Goal: Transaction & Acquisition: Purchase product/service

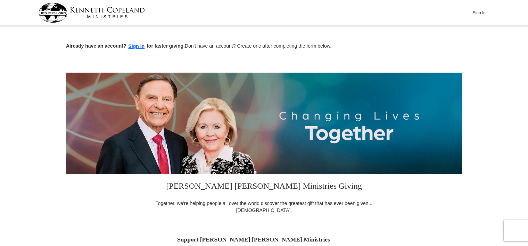
scroll to position [215, 0]
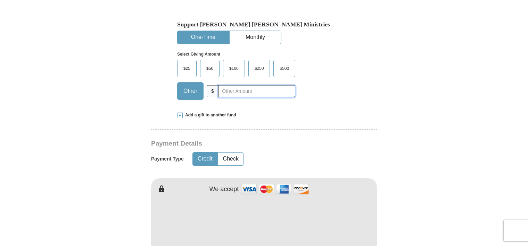
click at [226, 90] on input "text" at bounding box center [256, 91] width 77 height 12
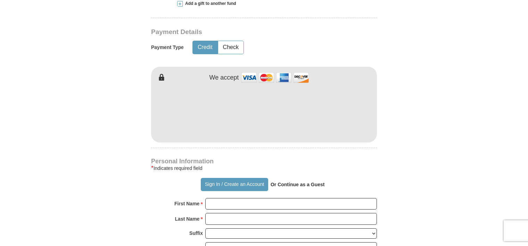
scroll to position [330, 0]
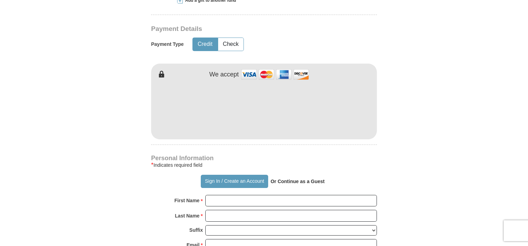
type input "15"
click at [248, 198] on input "First Name *" at bounding box center [291, 201] width 172 height 12
type input "[PERSON_NAME]"
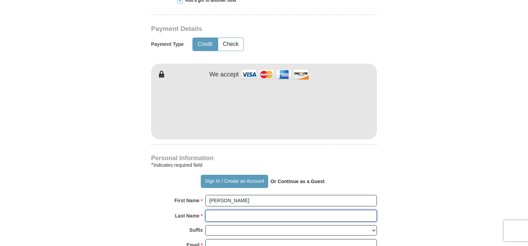
click at [273, 213] on input "Last Name *" at bounding box center [291, 216] width 172 height 12
type input "[PERSON_NAME]"
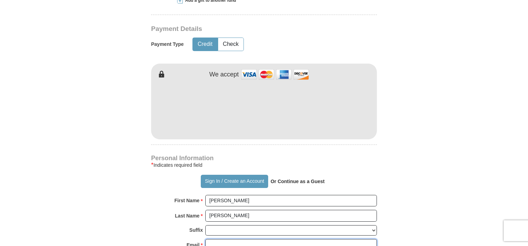
click at [236, 241] on input "Email *" at bounding box center [291, 245] width 172 height 12
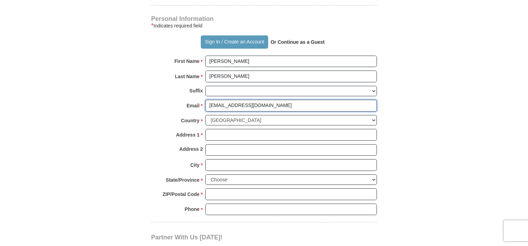
scroll to position [494, 0]
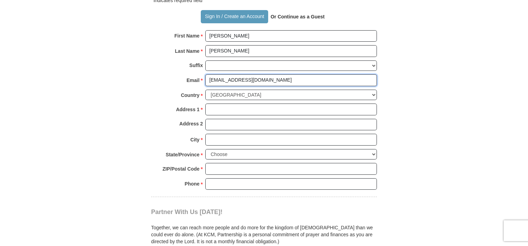
type input "[EMAIL_ADDRESS][DOMAIN_NAME]"
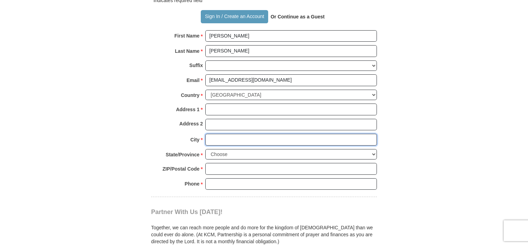
click at [215, 137] on input "City *" at bounding box center [291, 140] width 172 height 12
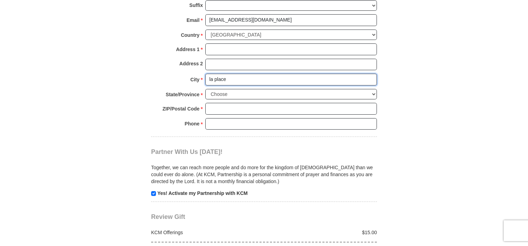
scroll to position [562, 0]
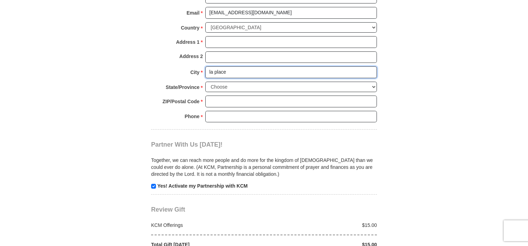
type input "la place"
click at [221, 84] on select "Choose [US_STATE] [US_STATE] [US_STATE] [US_STATE] [US_STATE] Armed Forces Amer…" at bounding box center [291, 87] width 172 height 11
select select "LA"
click at [205, 82] on select "Choose [US_STATE] [US_STATE] [US_STATE] [US_STATE] [US_STATE] Armed Forces Amer…" at bounding box center [291, 87] width 172 height 11
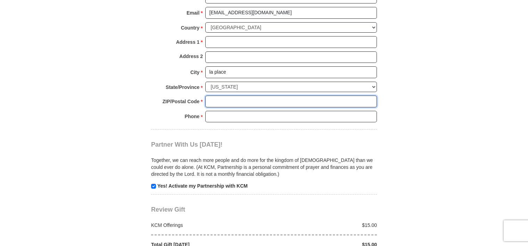
click at [217, 97] on input "ZIP/Postal Code *" at bounding box center [291, 102] width 172 height 12
type input "70068"
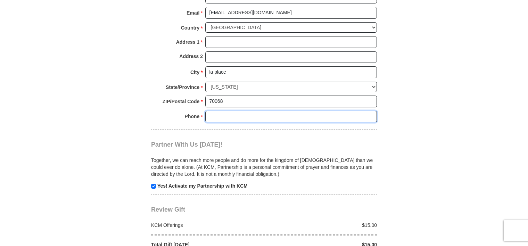
click at [224, 114] on input "Phone * *" at bounding box center [291, 117] width 172 height 12
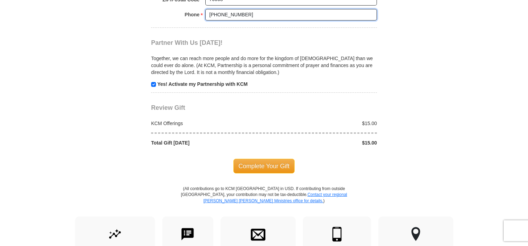
scroll to position [666, 0]
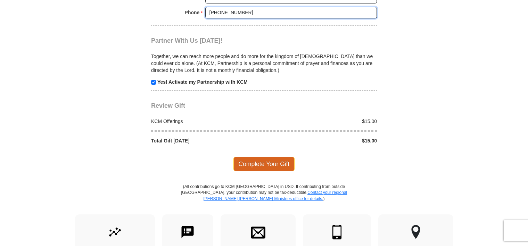
type input "[PHONE_NUMBER]"
click at [250, 165] on span "Complete Your Gift" at bounding box center [265, 164] width 62 height 15
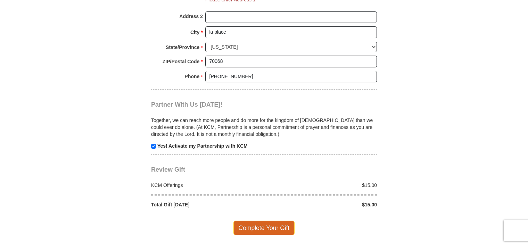
scroll to position [591, 0]
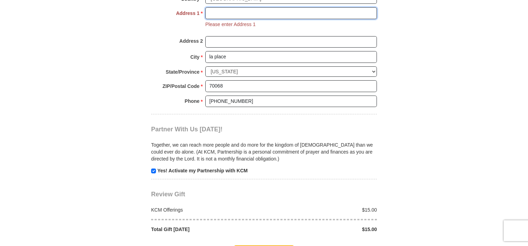
click at [212, 8] on input "Address 1 *" at bounding box center [291, 13] width 172 height 12
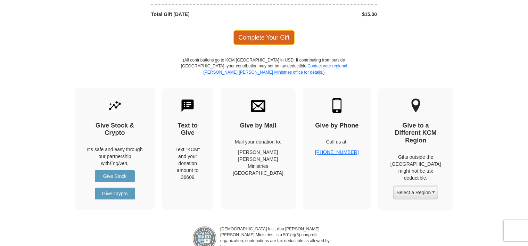
type input "[STREET_ADDRESS]"
click at [250, 38] on span "Complete Your Gift" at bounding box center [265, 37] width 62 height 15
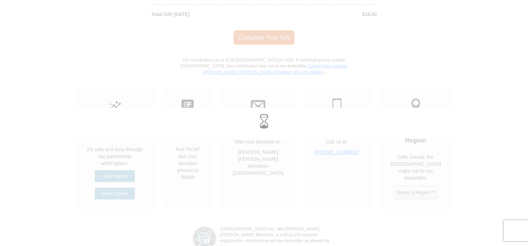
scroll to position [792, 0]
